Goal: Find specific page/section: Find specific page/section

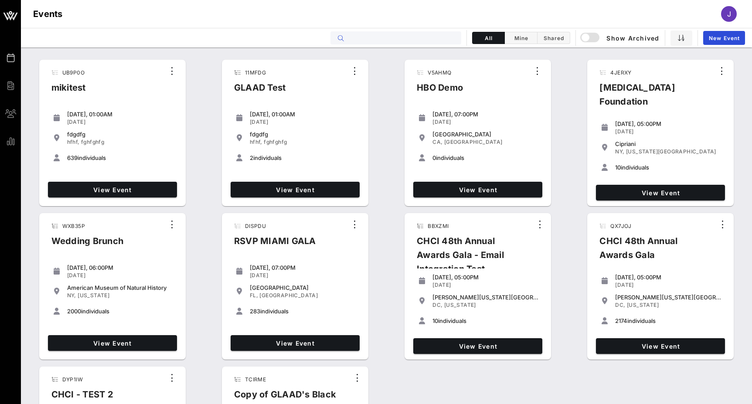
type input "r"
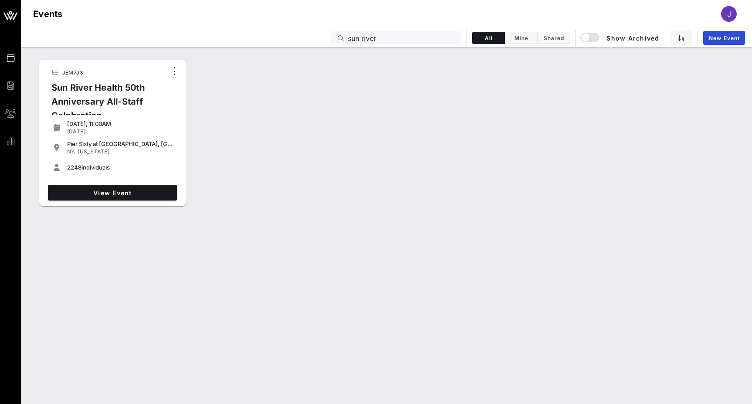
type input "sun river"
click at [106, 193] on span "View Event" at bounding box center [112, 192] width 122 height 7
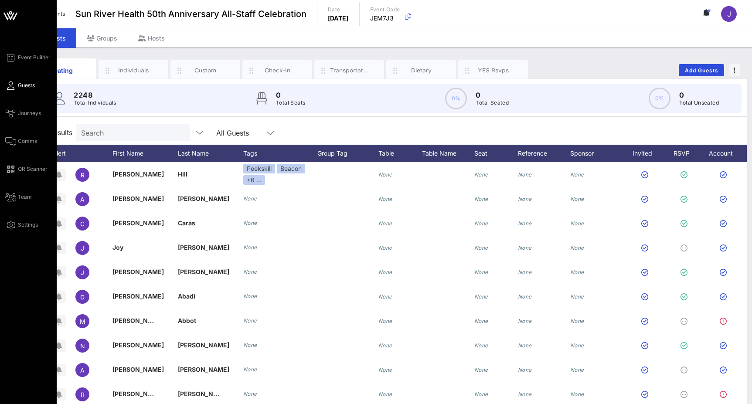
click at [21, 84] on span "Guests" at bounding box center [26, 86] width 17 height 8
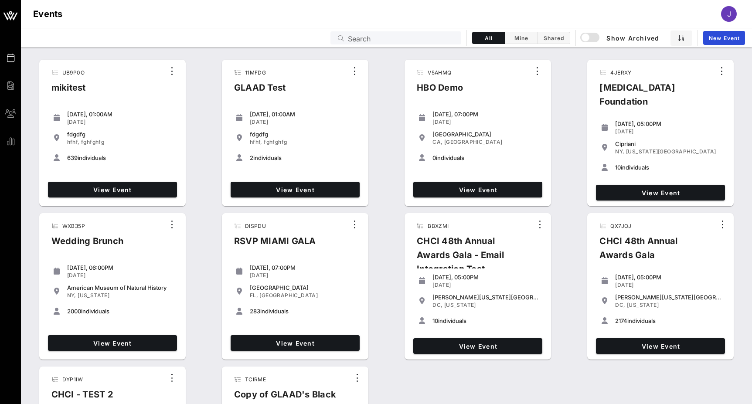
click at [360, 41] on input "Search" at bounding box center [402, 37] width 108 height 11
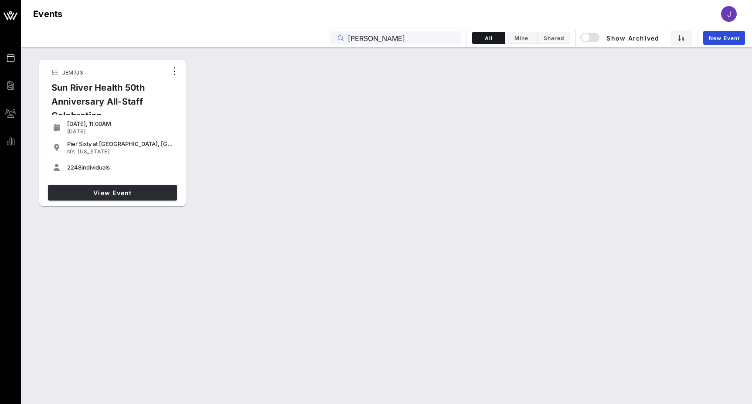
type input "[PERSON_NAME]"
click at [140, 194] on span "View Event" at bounding box center [112, 192] width 122 height 7
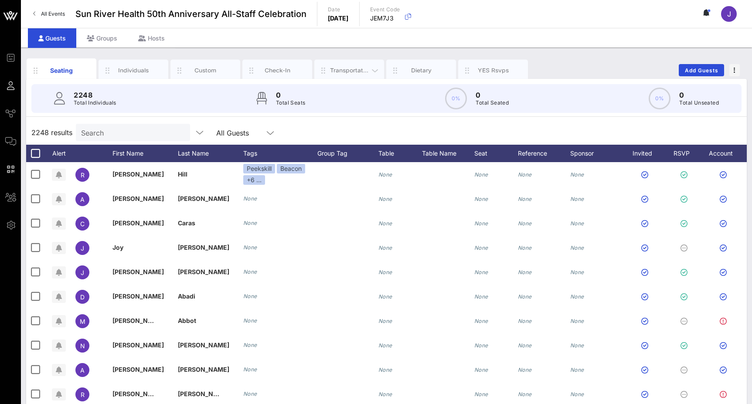
click at [352, 70] on div "Transportation" at bounding box center [349, 70] width 39 height 8
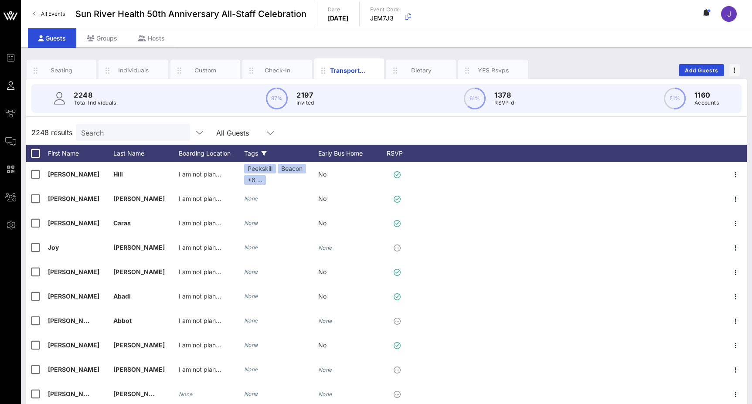
click at [267, 154] on icon at bounding box center [264, 153] width 5 height 5
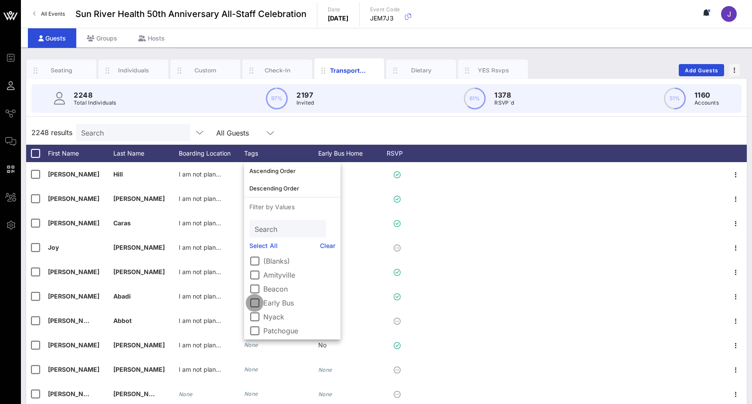
click at [258, 304] on div at bounding box center [254, 303] width 15 height 15
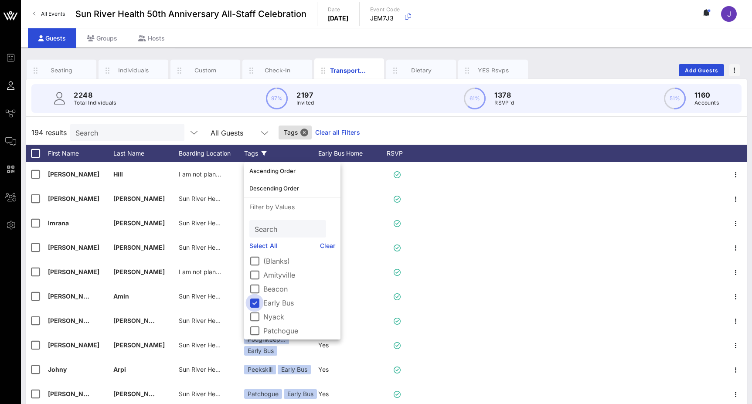
click at [258, 303] on div at bounding box center [254, 303] width 15 height 15
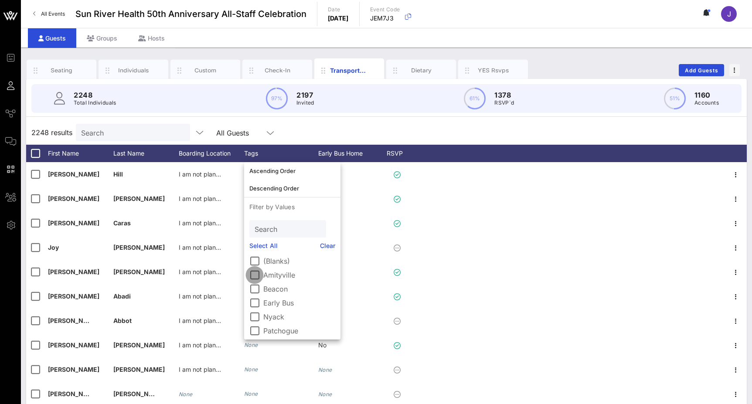
click at [259, 278] on div at bounding box center [254, 275] width 15 height 15
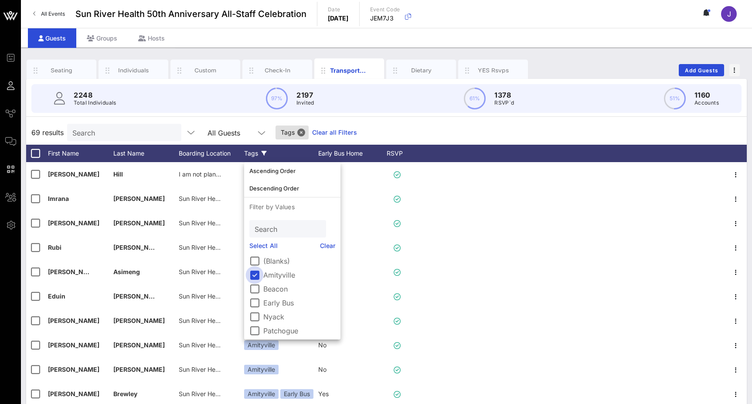
click at [259, 277] on div at bounding box center [254, 275] width 15 height 15
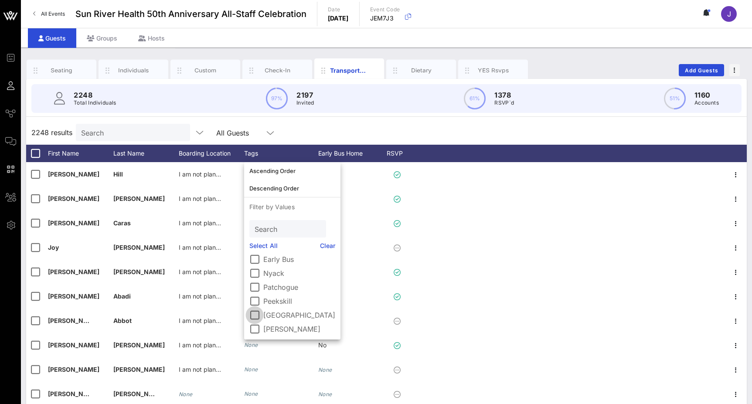
scroll to position [44, 0]
click at [256, 316] on div at bounding box center [254, 315] width 15 height 15
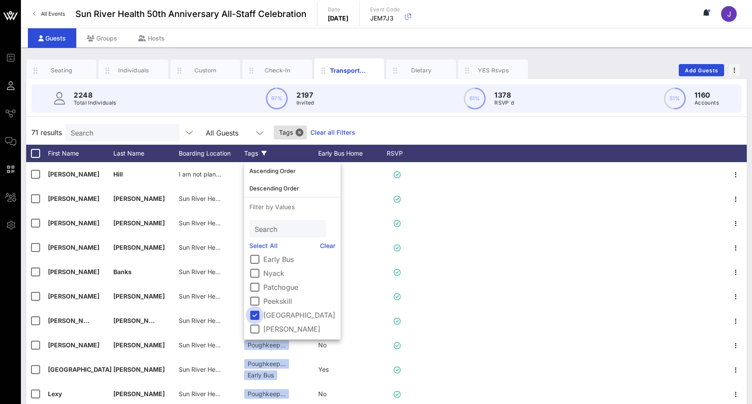
click at [256, 316] on div at bounding box center [254, 315] width 15 height 15
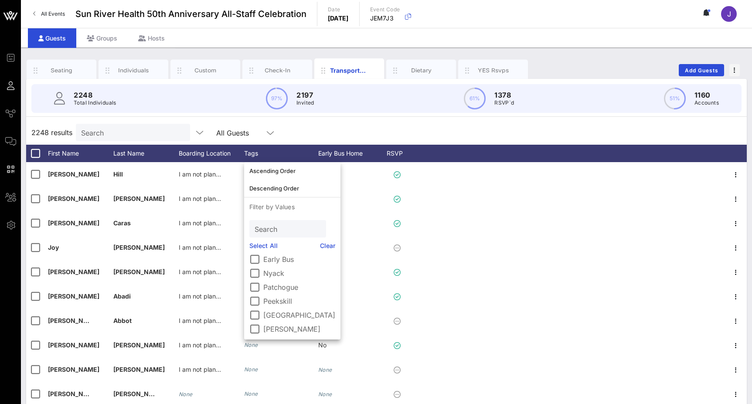
click at [297, 123] on div "2248 results Search All Guests" at bounding box center [386, 132] width 721 height 24
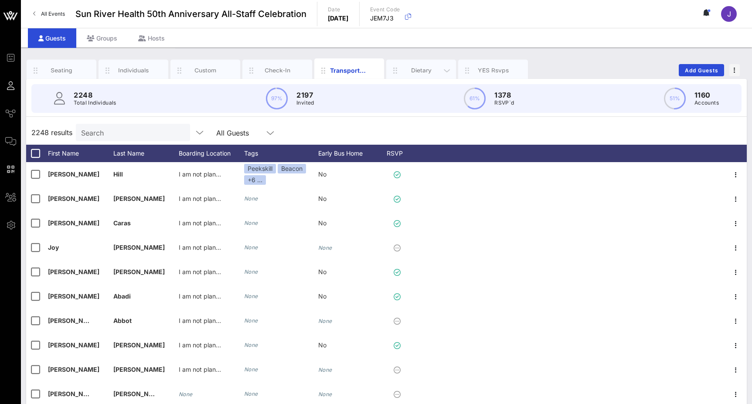
click at [413, 65] on div "Dietary" at bounding box center [421, 70] width 70 height 22
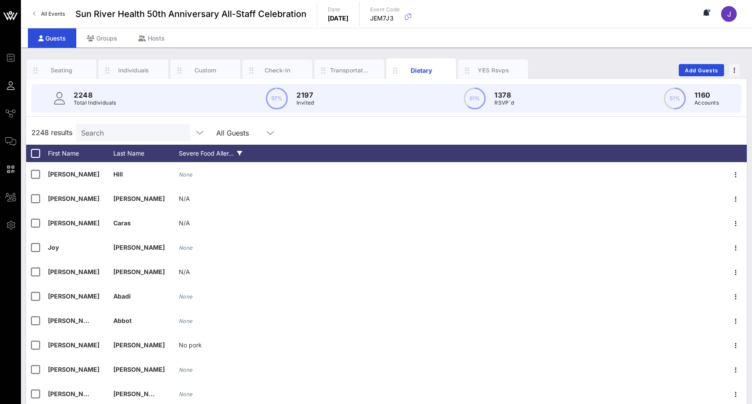
click at [187, 150] on div "Severe Food Aller…" at bounding box center [211, 153] width 65 height 17
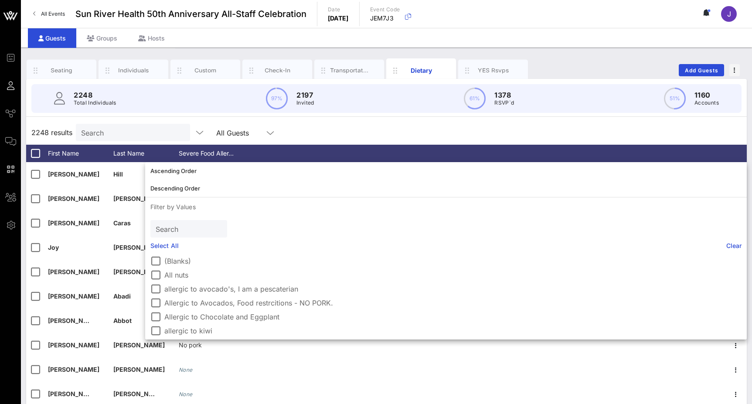
scroll to position [0, 0]
click at [327, 126] on div "2248 results Search All Guests" at bounding box center [386, 132] width 721 height 24
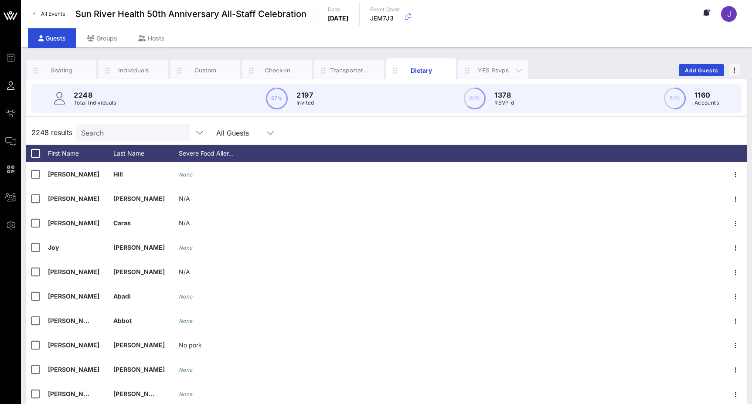
click at [503, 71] on div "YES Rsvps" at bounding box center [493, 70] width 39 height 8
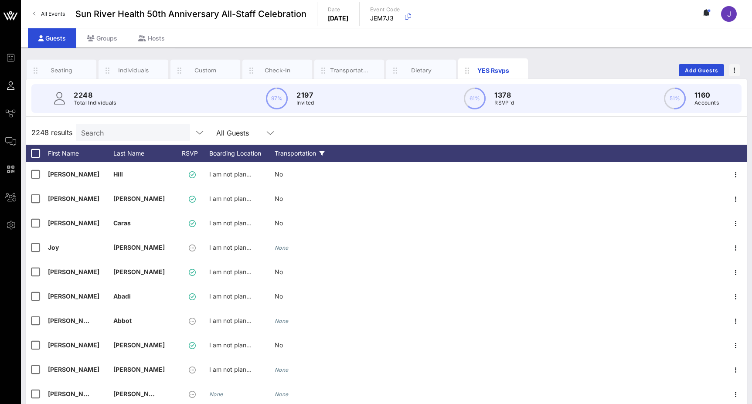
click at [287, 154] on div "Transportation" at bounding box center [307, 153] width 65 height 17
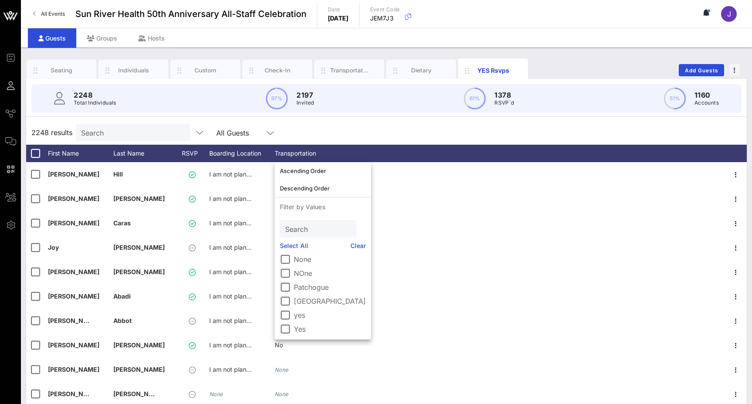
scroll to position [72, 0]
click at [297, 316] on label "yes" at bounding box center [330, 315] width 72 height 9
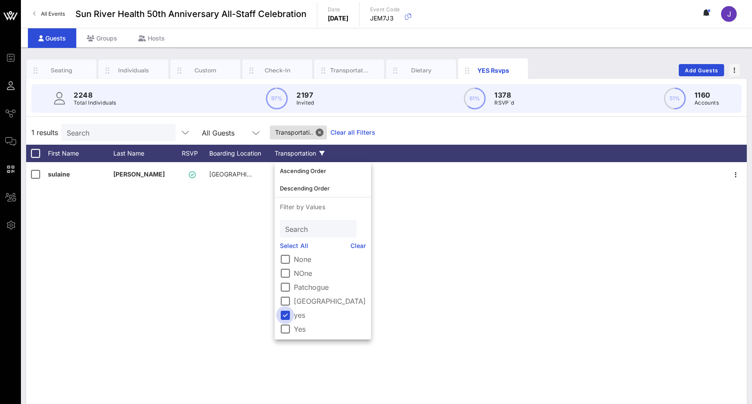
click at [289, 315] on div at bounding box center [285, 315] width 15 height 15
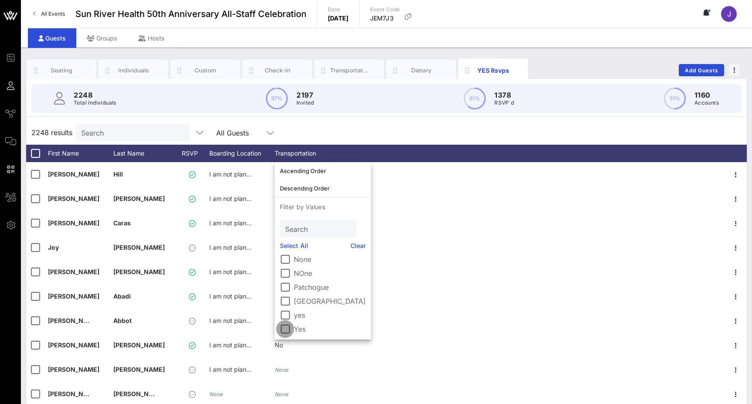
click at [287, 328] on div at bounding box center [285, 329] width 15 height 15
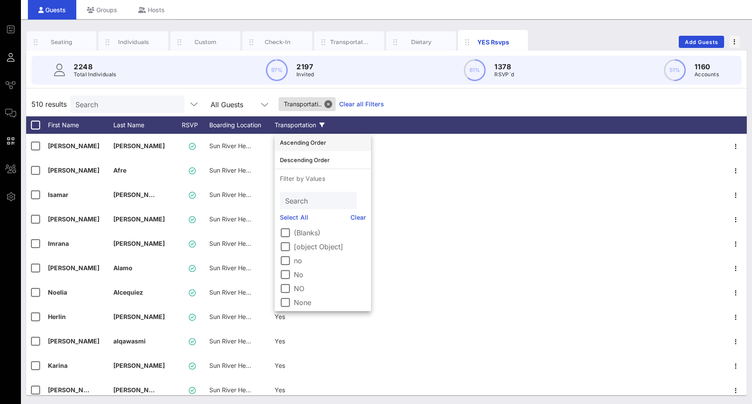
scroll to position [0, 0]
click at [369, 128] on div at bounding box center [532, 124] width 385 height 17
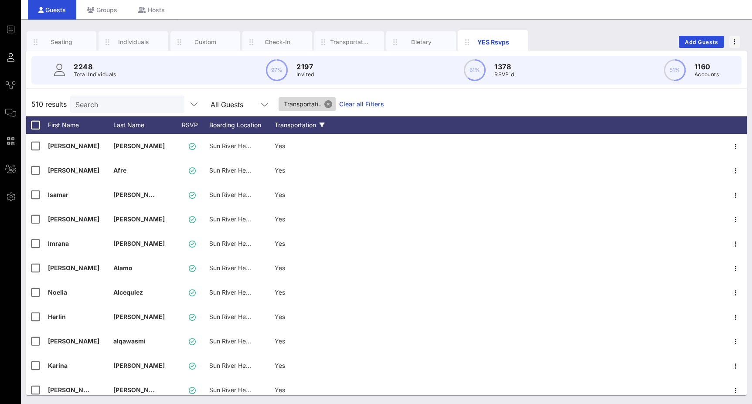
click at [332, 103] on button "Close" at bounding box center [329, 104] width 8 height 8
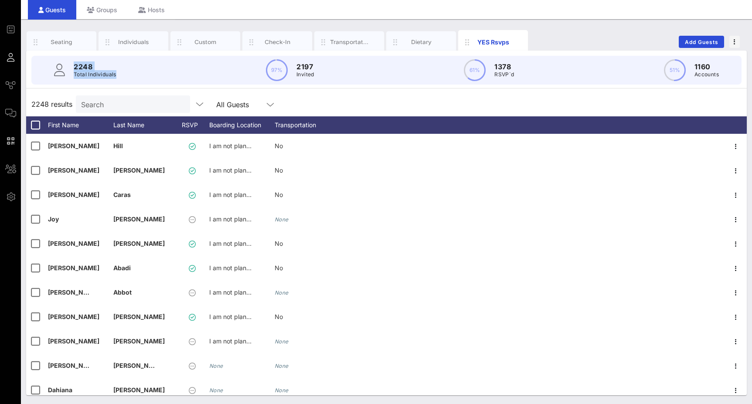
drag, startPoint x: 154, startPoint y: 73, endPoint x: 70, endPoint y: 66, distance: 84.4
click at [70, 66] on div "2248 Total Individuals 97% 2197 Invited 61% 1378 RSVP`d 51% 1160 Accounts" at bounding box center [386, 70] width 711 height 29
drag, startPoint x: 324, startPoint y: 79, endPoint x: 286, endPoint y: 64, distance: 41.2
click at [285, 64] on div "2248 Total Individuals 97% 2197 Invited 61% 1378 RSVP`d 51% 1160 Accounts" at bounding box center [386, 70] width 711 height 29
drag, startPoint x: 531, startPoint y: 82, endPoint x: 467, endPoint y: 66, distance: 66.1
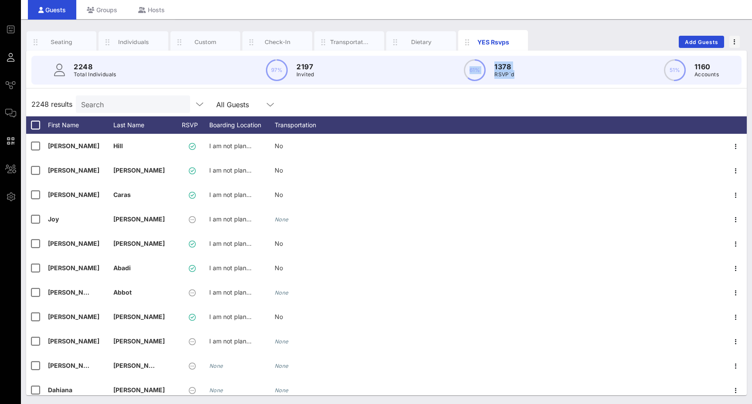
click at [467, 66] on div "2248 Total Individuals 97% 2197 Invited 61% 1378 RSVP`d 51% 1160 Accounts" at bounding box center [386, 70] width 711 height 29
drag, startPoint x: 723, startPoint y: 77, endPoint x: 669, endPoint y: 70, distance: 54.5
click at [668, 70] on div "2248 Total Individuals 97% 2197 Invited 61% 1378 RSVP`d 51% 1160 Accounts" at bounding box center [386, 70] width 711 height 29
click at [141, 44] on div "Individuals" at bounding box center [133, 42] width 39 height 8
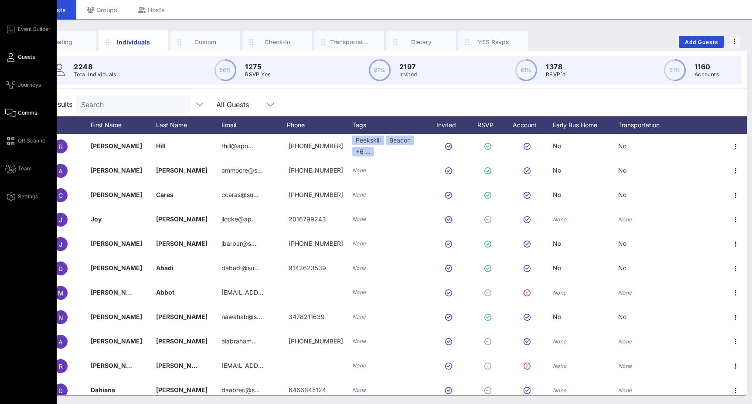
click at [17, 112] on link "Comms" at bounding box center [21, 113] width 32 height 10
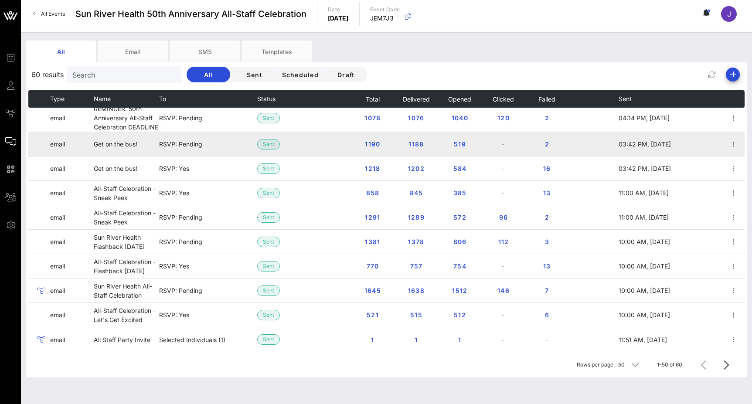
scroll to position [984, 0]
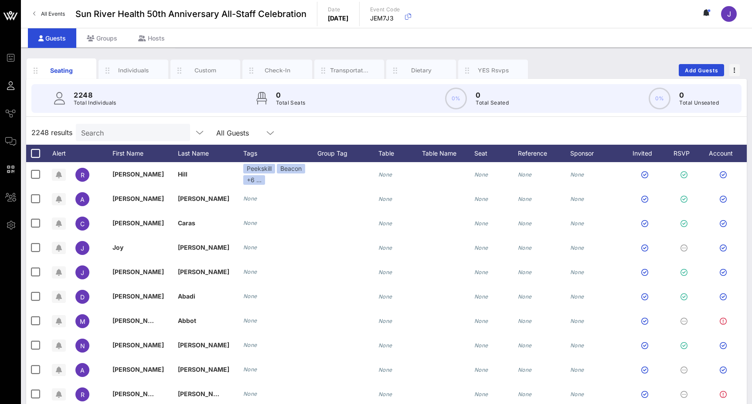
click at [60, 14] on span "All Events" at bounding box center [53, 13] width 24 height 7
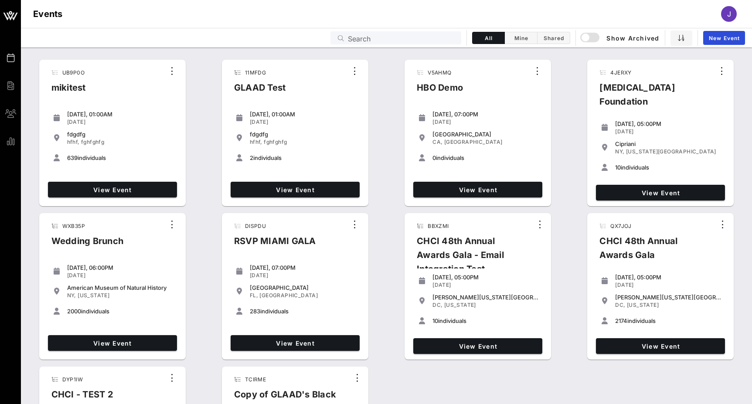
click at [385, 34] on input "Search" at bounding box center [402, 37] width 108 height 11
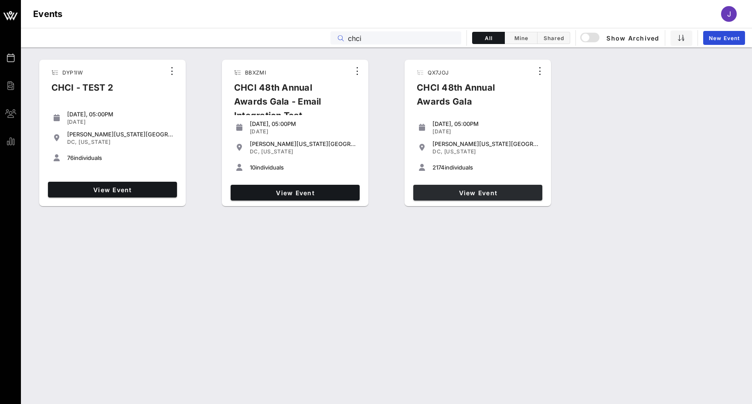
type input "chci"
click at [458, 191] on span "View Event" at bounding box center [478, 192] width 122 height 7
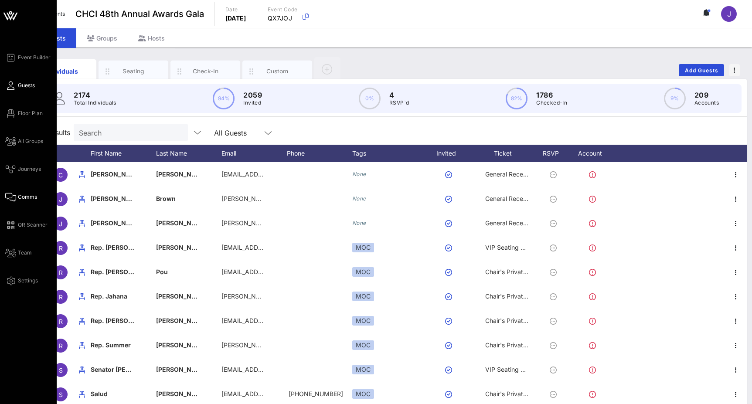
click at [12, 198] on icon at bounding box center [10, 197] width 11 height 1
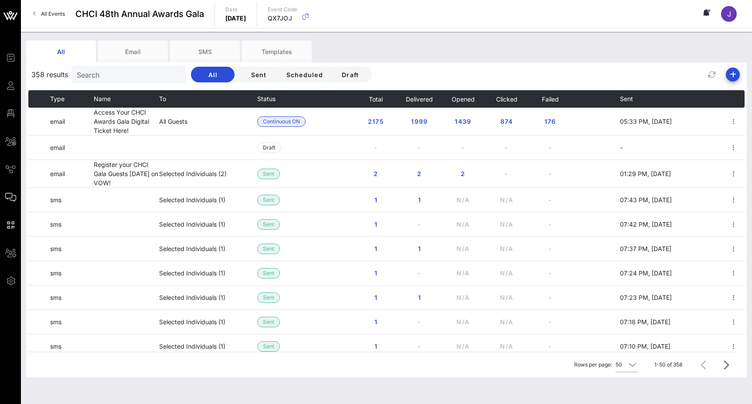
click at [57, 13] on span "All Events" at bounding box center [53, 13] width 24 height 7
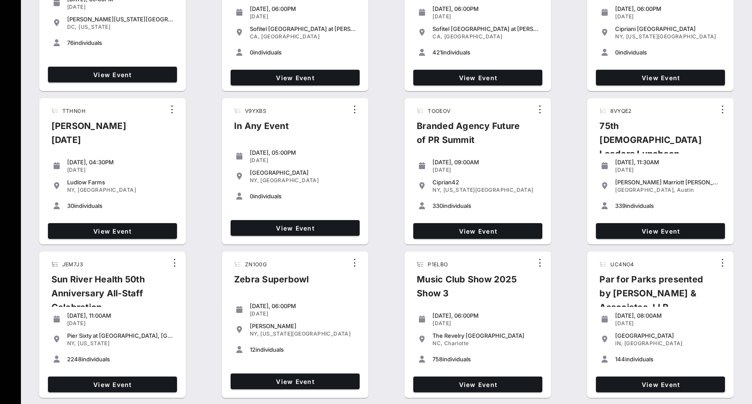
scroll to position [564, 0]
